Goal: Transaction & Acquisition: Purchase product/service

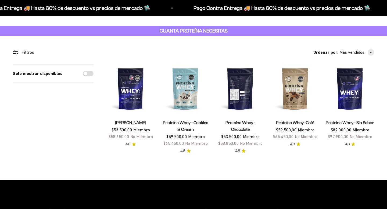
scroll to position [17, 0]
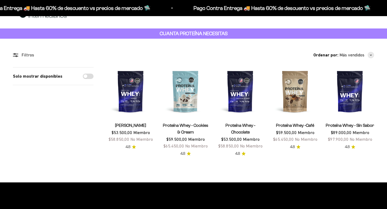
click at [145, 122] on span "[PERSON_NAME]" at bounding box center [130, 125] width 31 height 7
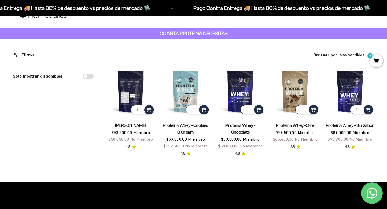
click at [131, 106] on img at bounding box center [130, 91] width 48 height 48
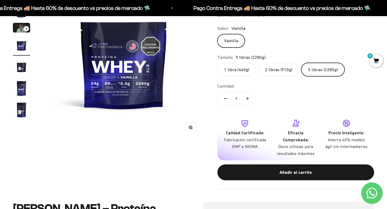
scroll to position [107, 0]
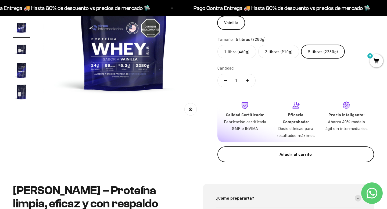
click at [300, 155] on div "Añadir al carrito" at bounding box center [295, 154] width 135 height 7
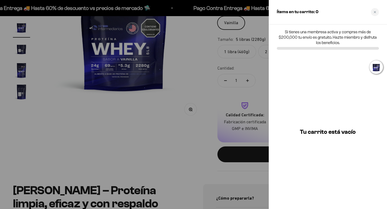
click at [192, 78] on div at bounding box center [193, 104] width 387 height 209
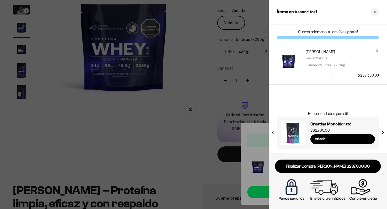
click at [345, 142] on input "Añadir" at bounding box center [343, 139] width 65 height 10
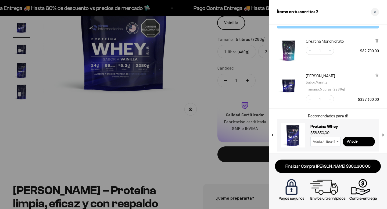
scroll to position [13, 0]
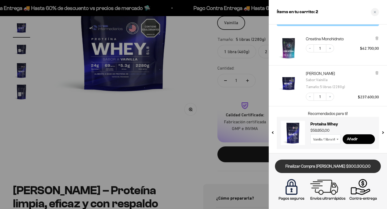
click at [347, 164] on link "Finalizar Compra [PERSON_NAME] $300.300,00" at bounding box center [328, 167] width 106 height 14
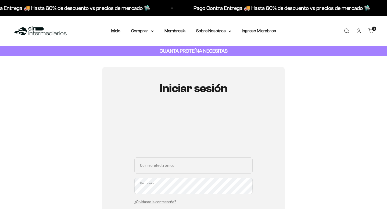
scroll to position [39, 0]
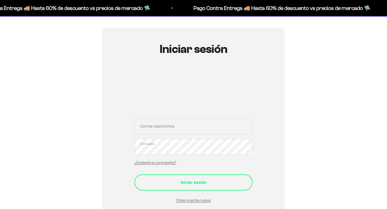
type input "[EMAIL_ADDRESS][DOMAIN_NAME]"
click at [212, 178] on button "Iniciar sesión" at bounding box center [193, 183] width 118 height 16
